Goal: Task Accomplishment & Management: Manage account settings

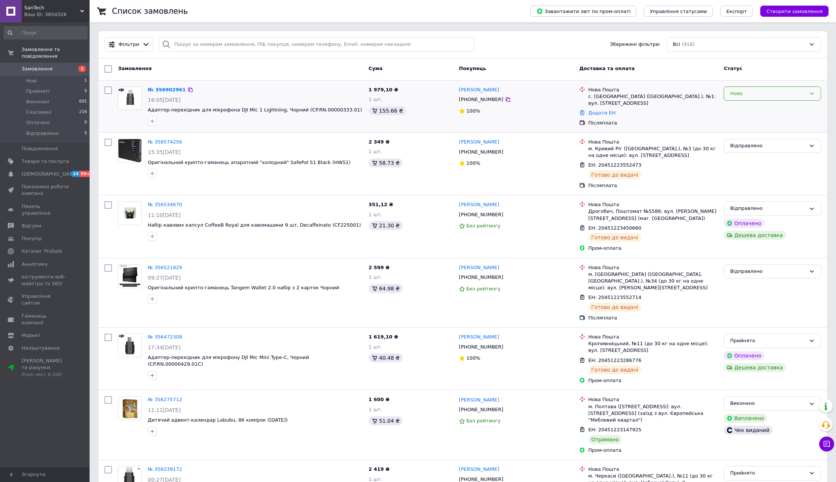
click at [737, 97] on div "Нове" at bounding box center [768, 94] width 76 height 8
click at [734, 110] on li "Прийнято" at bounding box center [772, 109] width 97 height 14
click at [154, 89] on link "№ 356902961" at bounding box center [165, 90] width 34 height 6
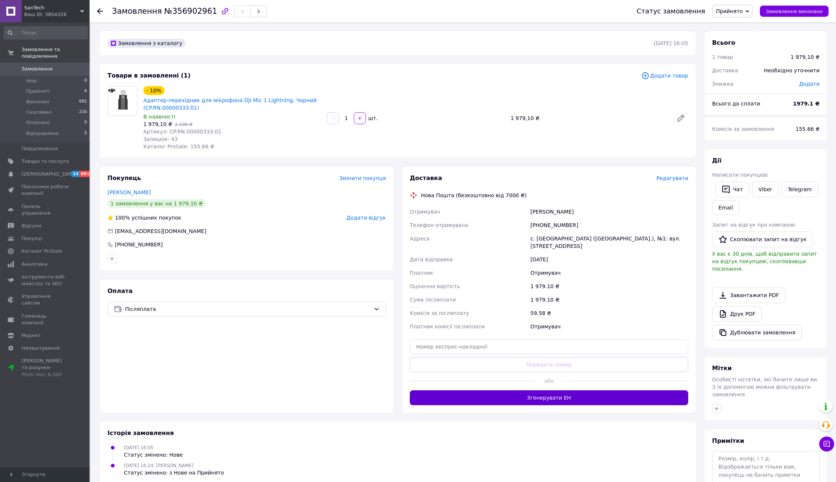
click at [497, 391] on button "Згенерувати ЕН" at bounding box center [549, 398] width 278 height 15
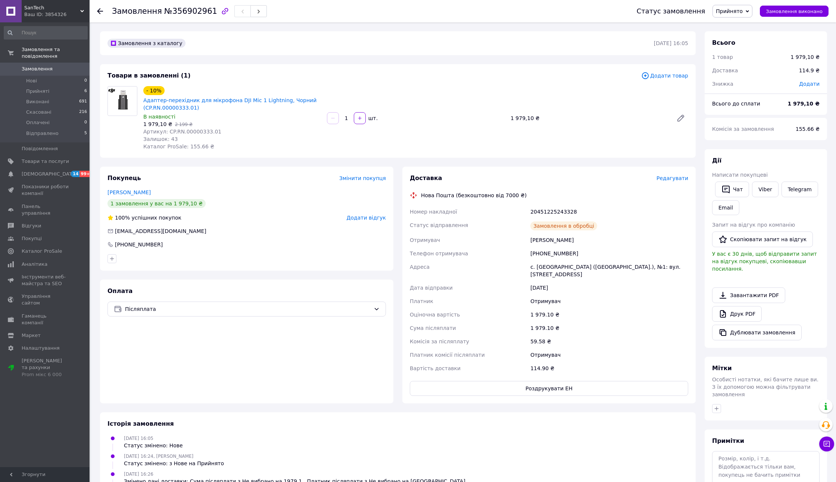
click at [551, 211] on div "20451225243328" at bounding box center [609, 211] width 161 height 13
copy div "20451225243328"
